Goal: Download file/media

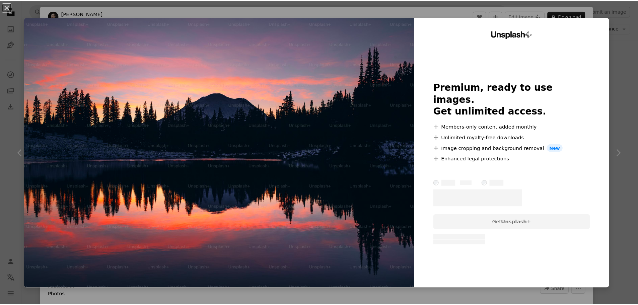
scroll to position [7886, 0]
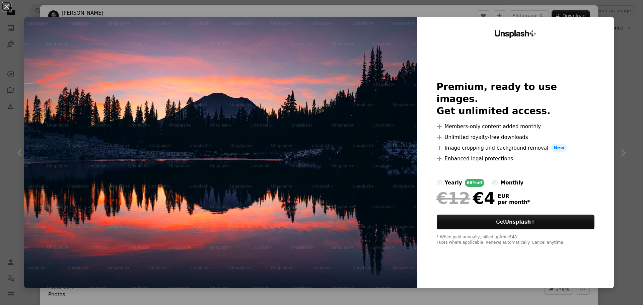
click at [617, 96] on div "An X shape Unsplash+ Premium, ready to use images. Get unlimited access. A plus…" at bounding box center [321, 152] width 643 height 305
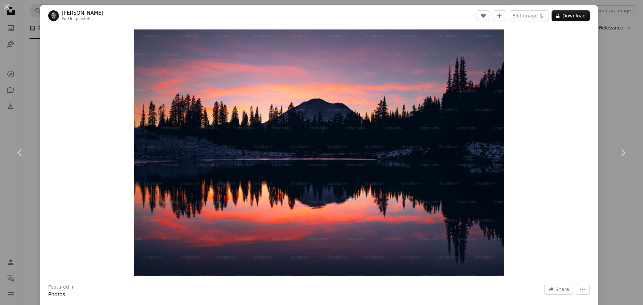
click at [616, 97] on div "An X shape Chevron left Chevron right [PERSON_NAME] For Unsplash+ A heart A plu…" at bounding box center [321, 152] width 643 height 305
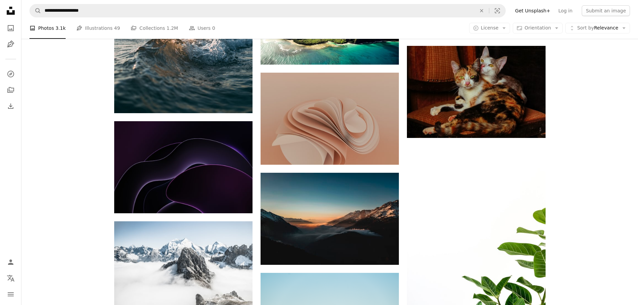
scroll to position [8388, 0]
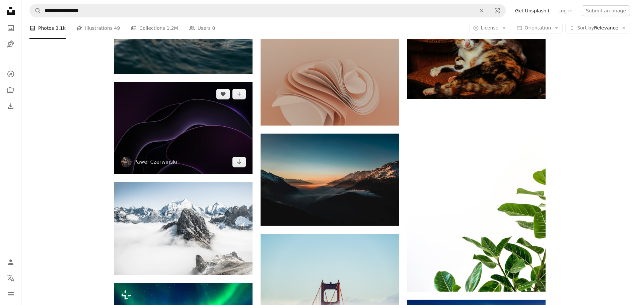
click at [207, 128] on img at bounding box center [183, 128] width 138 height 92
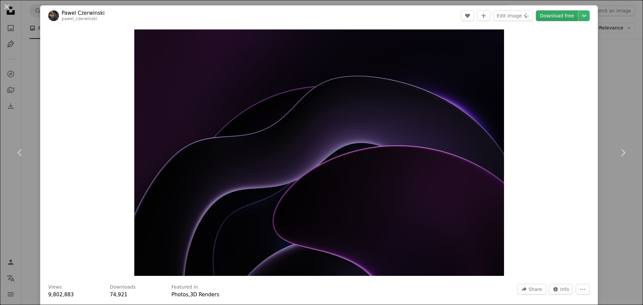
click at [562, 14] on link "Download free" at bounding box center [557, 15] width 42 height 11
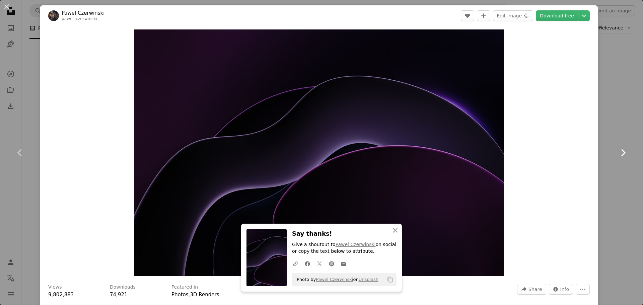
click at [619, 128] on link "Chevron right" at bounding box center [623, 153] width 40 height 64
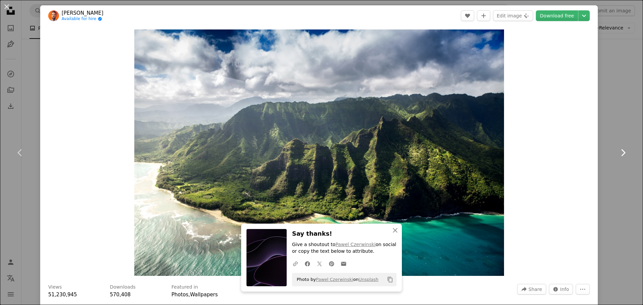
click at [614, 127] on link "Chevron right" at bounding box center [623, 153] width 40 height 64
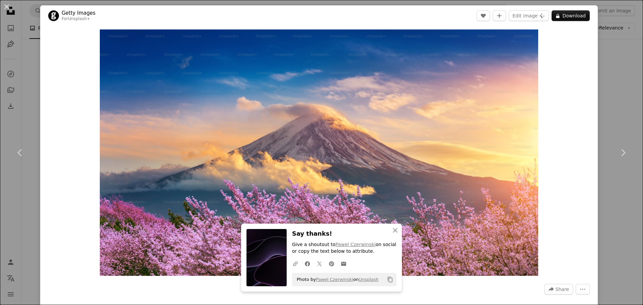
click at [35, 19] on div "An X shape Chevron left Chevron right An X shape Close Say thanks! Give a shout…" at bounding box center [321, 152] width 643 height 305
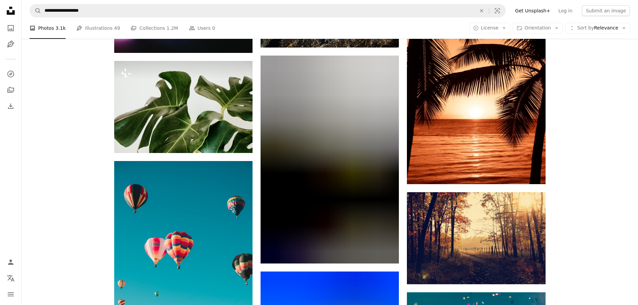
scroll to position [11905, 0]
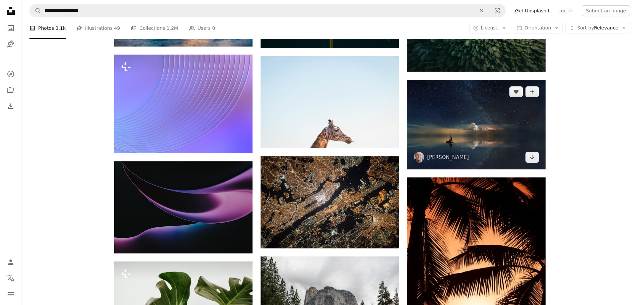
click at [421, 95] on img at bounding box center [476, 125] width 138 height 90
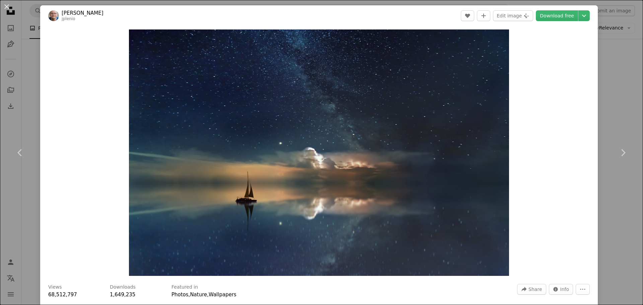
click at [34, 17] on div "An X shape Chevron left Chevron right [PERSON_NAME] jplenio A heart A plus sign…" at bounding box center [321, 152] width 643 height 305
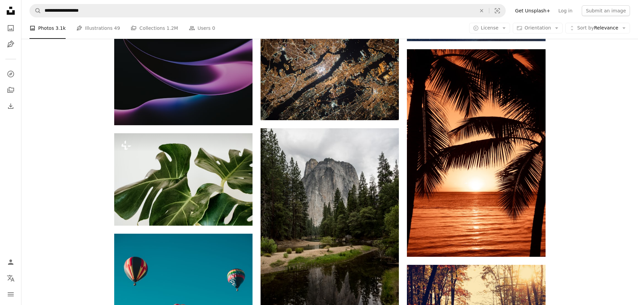
scroll to position [11972, 0]
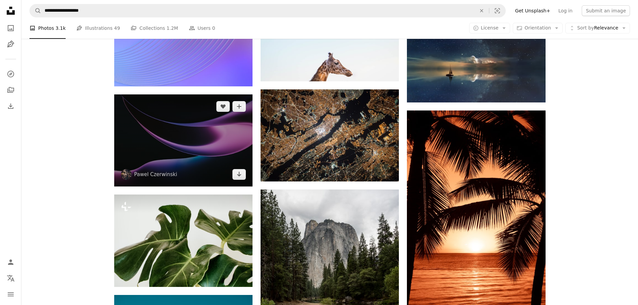
click at [196, 128] on img at bounding box center [183, 140] width 138 height 92
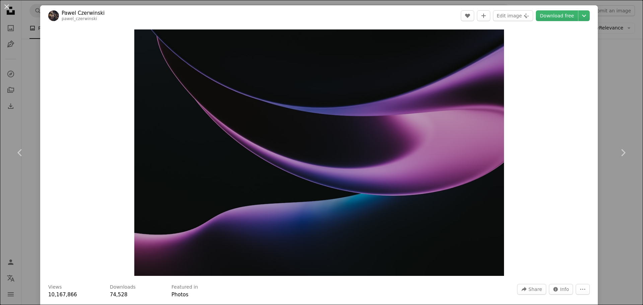
click at [32, 95] on div "An X shape Chevron left Chevron right [PERSON_NAME] pawel_czerwinski A heart A …" at bounding box center [321, 152] width 643 height 305
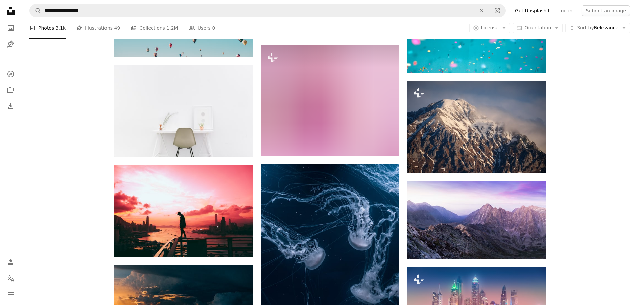
scroll to position [12508, 0]
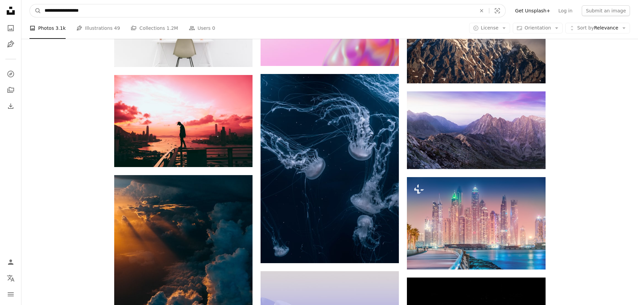
drag, startPoint x: 118, startPoint y: 14, endPoint x: 0, endPoint y: 7, distance: 117.8
type input "********"
click button "A magnifying glass" at bounding box center [35, 10] width 11 height 13
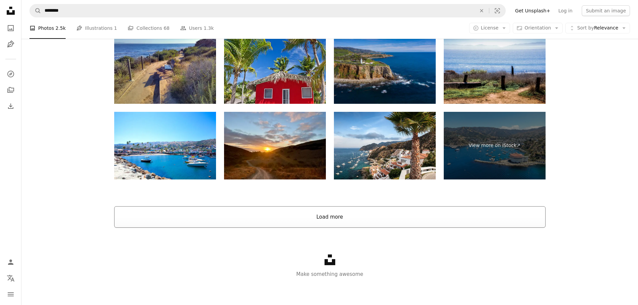
click at [315, 223] on button "Load more" at bounding box center [329, 216] width 431 height 21
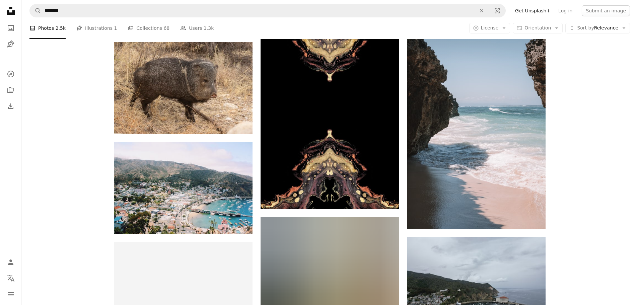
scroll to position [1204, 0]
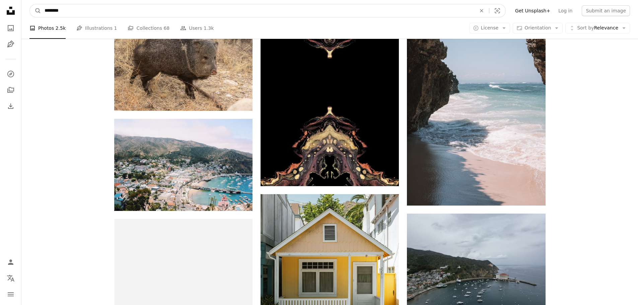
drag, startPoint x: 74, startPoint y: 8, endPoint x: 25, endPoint y: 6, distance: 49.3
click at [25, 6] on nav "A magnifying glass ******** An X shape Visual search Filters Get Unsplash+ Log …" at bounding box center [329, 10] width 617 height 21
type input "**********"
click button "A magnifying glass" at bounding box center [35, 10] width 11 height 13
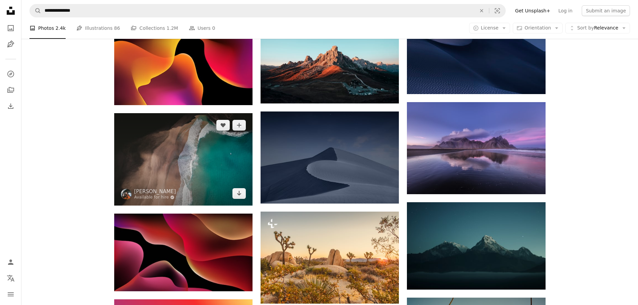
scroll to position [368, 0]
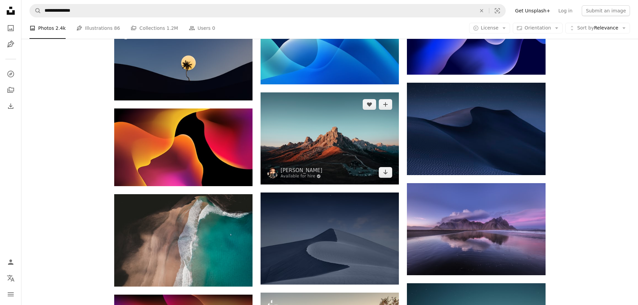
click at [355, 146] on img at bounding box center [330, 138] width 138 height 92
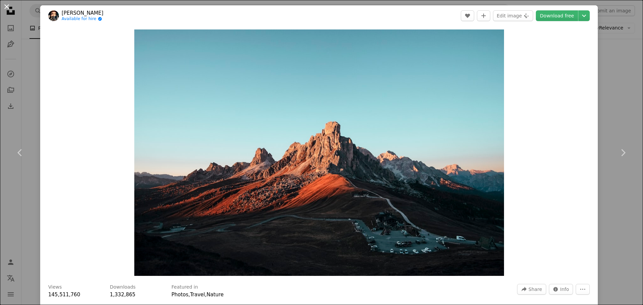
click at [5, 8] on button "An X shape" at bounding box center [7, 7] width 8 height 8
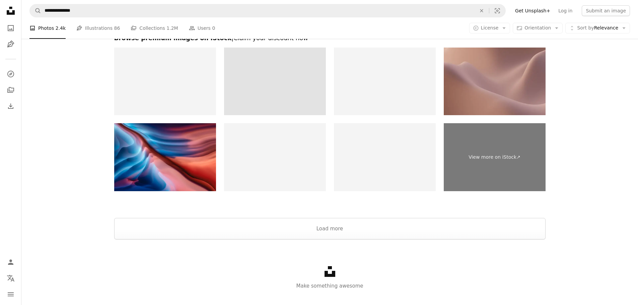
scroll to position [1059, 0]
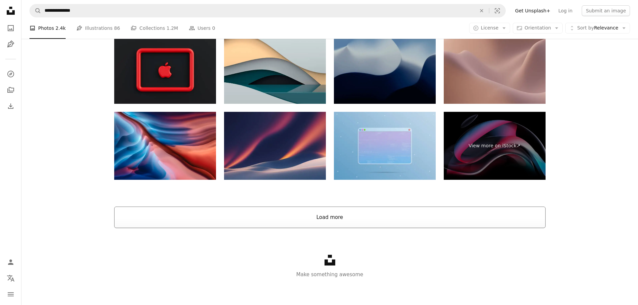
click at [318, 213] on button "Load more" at bounding box center [329, 217] width 431 height 21
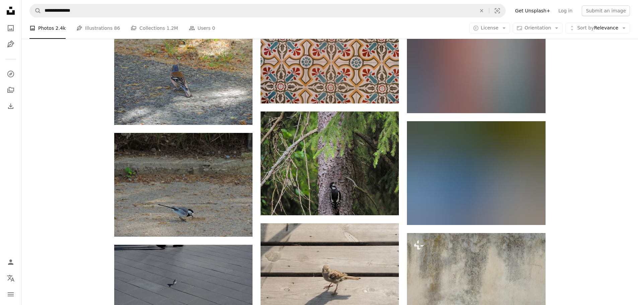
scroll to position [2633, 0]
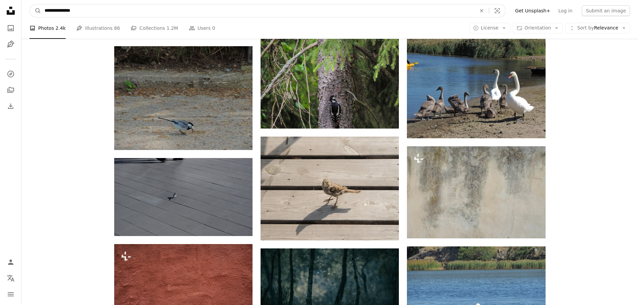
drag, startPoint x: 58, startPoint y: 11, endPoint x: 1, endPoint y: 1, distance: 58.2
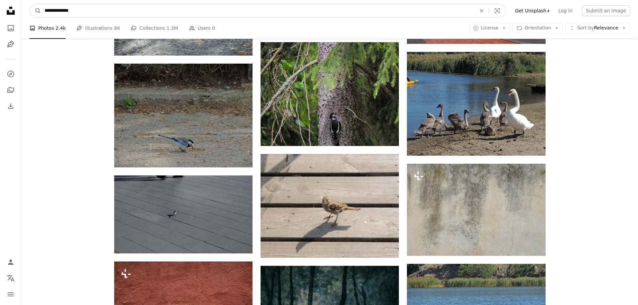
type input "**********"
click button "A magnifying glass" at bounding box center [35, 10] width 11 height 13
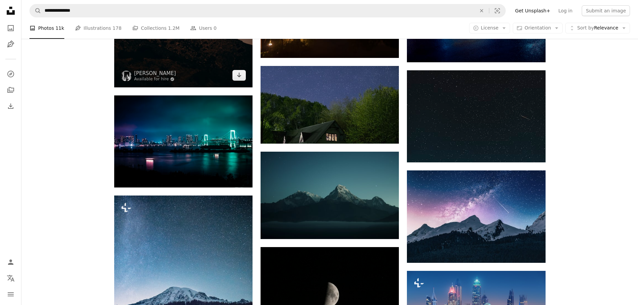
scroll to position [603, 0]
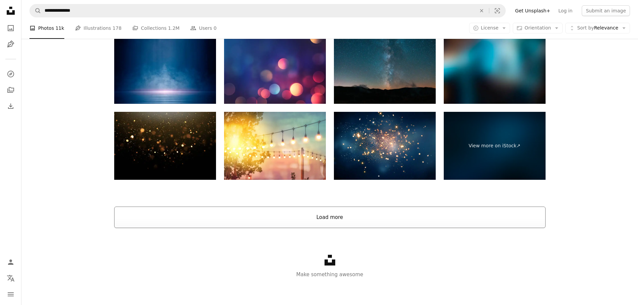
click at [335, 215] on button "Load more" at bounding box center [329, 217] width 431 height 21
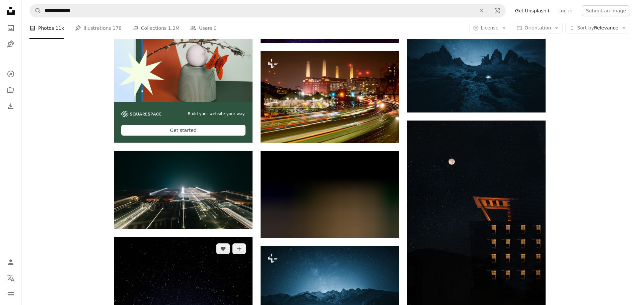
scroll to position [1693, 0]
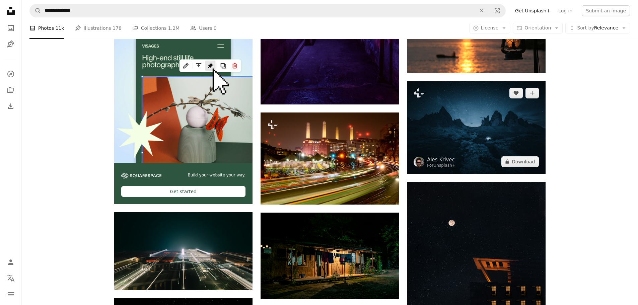
click at [462, 124] on img at bounding box center [476, 127] width 138 height 92
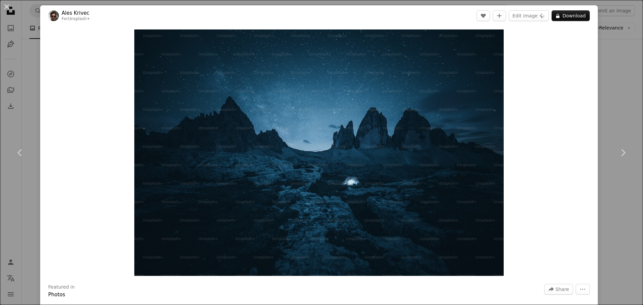
click at [35, 16] on div "An X shape Chevron left Chevron right Ales Krivec For Unsplash+ A heart A plus …" at bounding box center [321, 152] width 643 height 305
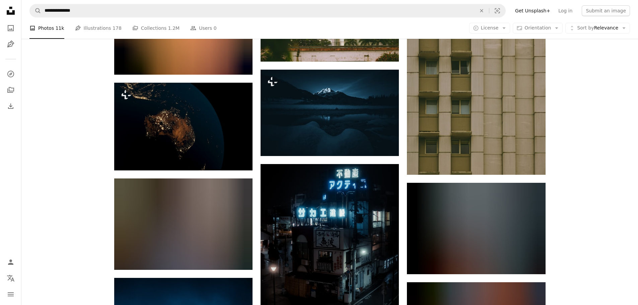
scroll to position [3435, 0]
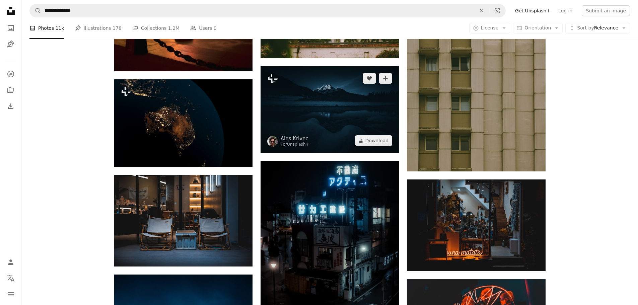
click at [339, 117] on img at bounding box center [330, 109] width 138 height 86
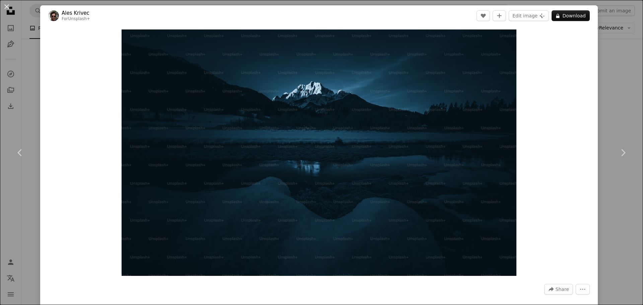
click at [606, 91] on div "An X shape Chevron left Chevron right Ales Krivec For Unsplash+ A heart A plus …" at bounding box center [321, 152] width 643 height 305
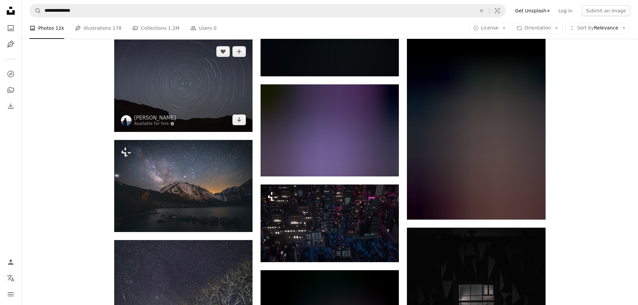
scroll to position [6450, 0]
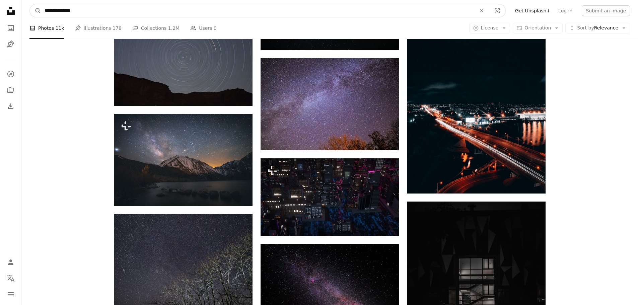
click at [55, 11] on input "**********" at bounding box center [257, 10] width 433 height 13
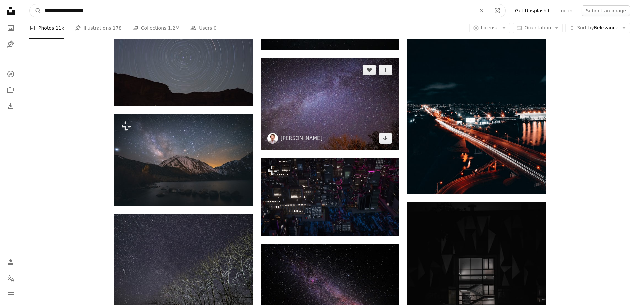
type input "**********"
click button "A magnifying glass" at bounding box center [35, 10] width 11 height 13
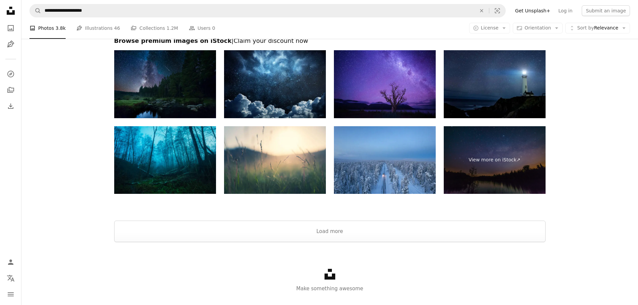
scroll to position [1208, 0]
